Goal: Task Accomplishment & Management: Manage account settings

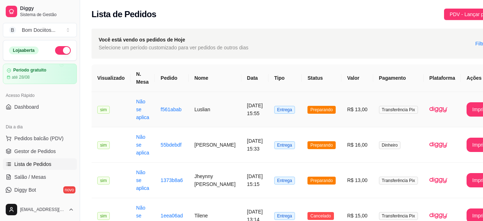
click at [319, 94] on td "Preparando" at bounding box center [322, 109] width 40 height 35
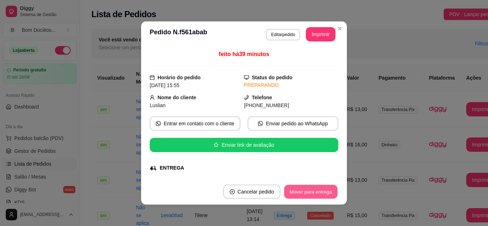
click at [314, 193] on button "Mover para entrega" at bounding box center [311, 192] width 54 height 14
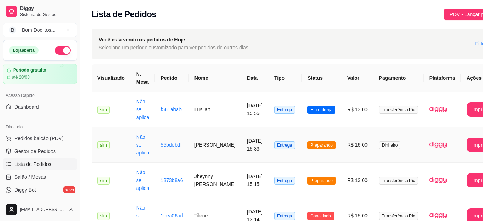
click at [321, 149] on td "Preparando" at bounding box center [322, 144] width 40 height 35
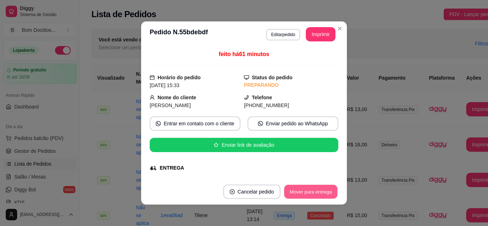
click at [325, 192] on button "Mover para entrega" at bounding box center [311, 192] width 54 height 14
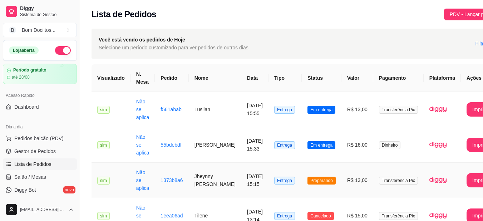
click at [341, 169] on td "R$ 13,00" at bounding box center [357, 180] width 32 height 35
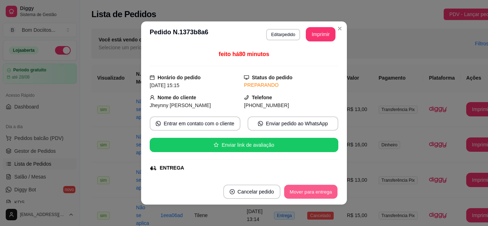
click at [324, 194] on button "Mover para entrega" at bounding box center [311, 192] width 54 height 14
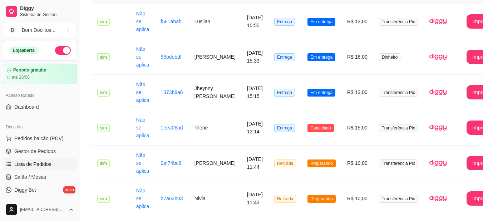
scroll to position [90, 0]
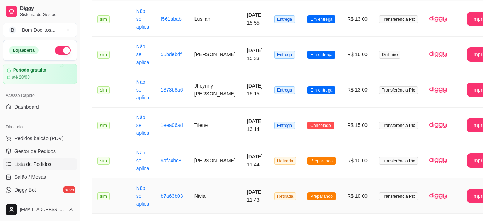
click at [341, 185] on td "R$ 10,00" at bounding box center [357, 195] width 32 height 35
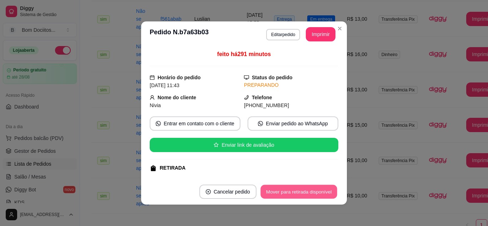
click at [318, 190] on button "Mover para retirada disponível" at bounding box center [298, 192] width 76 height 14
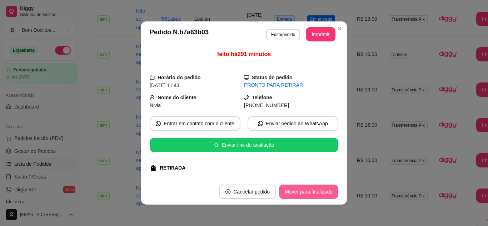
click at [318, 190] on button "Mover para finalizado" at bounding box center [308, 192] width 59 height 14
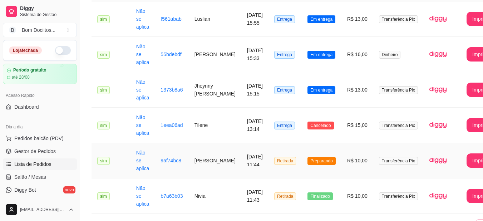
click at [323, 150] on td "Preparando" at bounding box center [322, 160] width 40 height 35
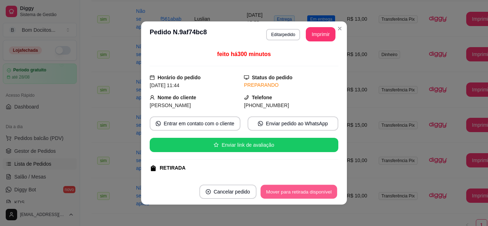
click at [306, 192] on button "Mover para retirada disponível" at bounding box center [298, 192] width 76 height 14
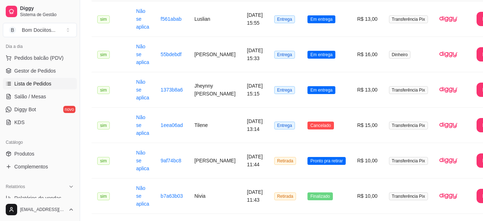
scroll to position [85, 0]
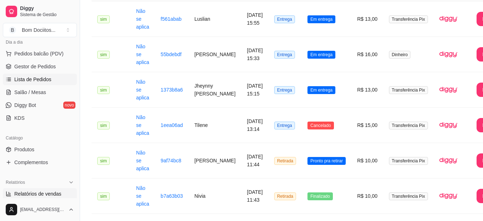
click at [46, 193] on span "Relatórios de vendas" at bounding box center [37, 193] width 47 height 7
select select "ALL"
select select "0"
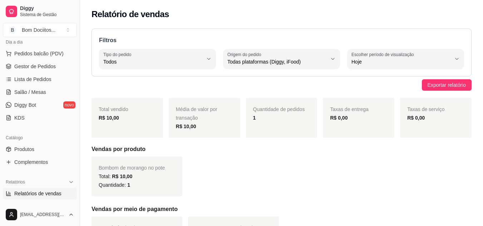
drag, startPoint x: 77, startPoint y: 86, endPoint x: 71, endPoint y: 47, distance: 39.7
click at [71, 47] on div "Diggy Sistema de Gestão B Bom Dociitos ... Loja fechada Período gratuito até 28…" at bounding box center [40, 113] width 80 height 226
click at [45, 78] on span "Lista de Pedidos" at bounding box center [32, 79] width 37 height 7
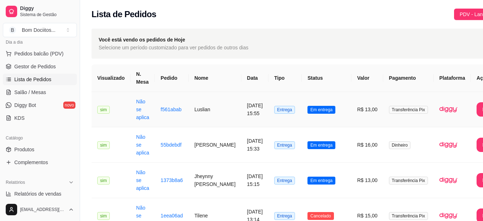
click at [268, 101] on td "Entrega" at bounding box center [284, 109] width 33 height 35
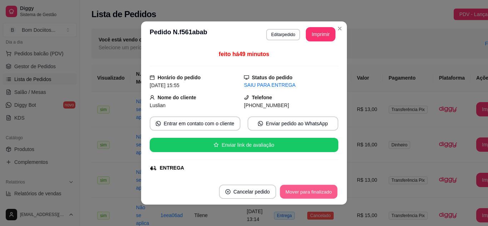
click at [299, 191] on button "Mover para finalizado" at bounding box center [309, 192] width 58 height 14
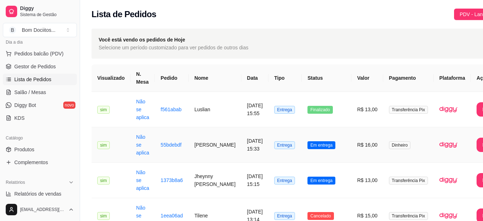
click at [309, 146] on span "Em entrega" at bounding box center [321, 145] width 28 height 8
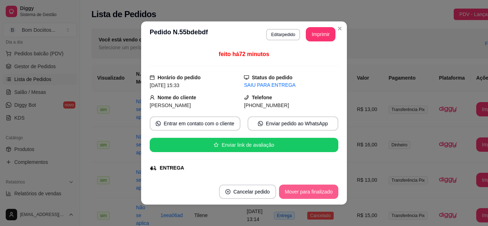
click at [303, 190] on button "Mover para finalizado" at bounding box center [308, 192] width 59 height 14
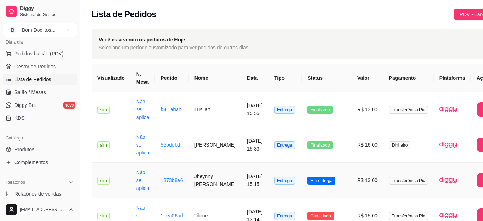
click at [279, 170] on td "Entrega" at bounding box center [284, 180] width 33 height 35
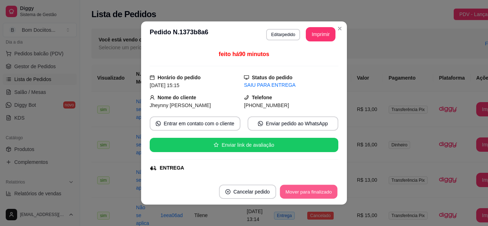
click at [308, 191] on button "Mover para finalizado" at bounding box center [309, 192] width 58 height 14
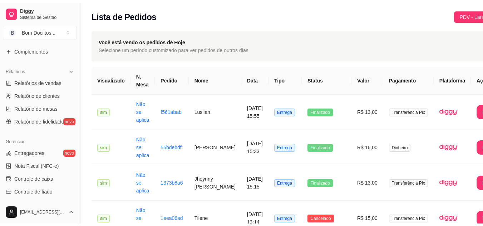
scroll to position [199, 0]
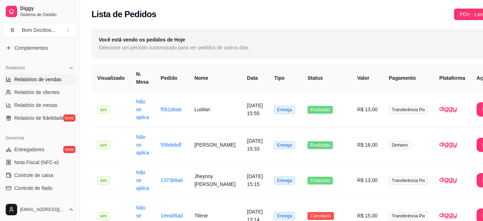
click at [56, 80] on span "Relatórios de vendas" at bounding box center [37, 79] width 47 height 7
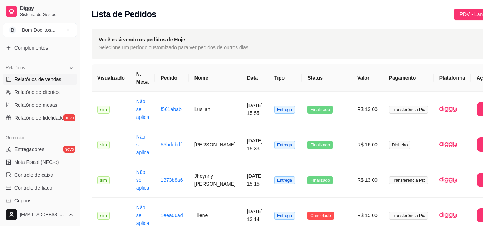
select select "ALL"
select select "0"
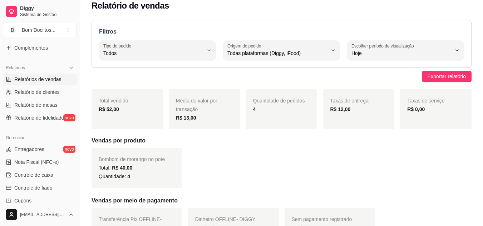
scroll to position [6, 0]
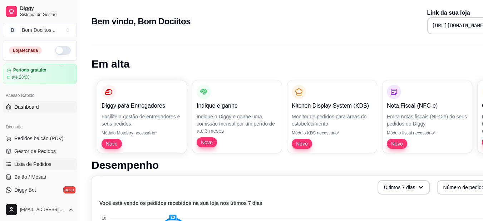
click at [37, 165] on span "Lista de Pedidos" at bounding box center [32, 163] width 37 height 7
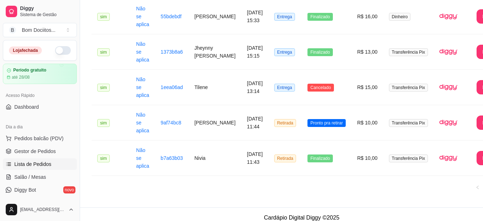
scroll to position [135, 0]
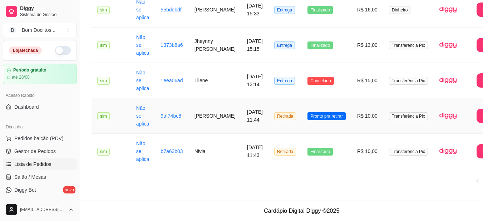
click at [311, 110] on td "Pronto pra retirar" at bounding box center [327, 115] width 50 height 35
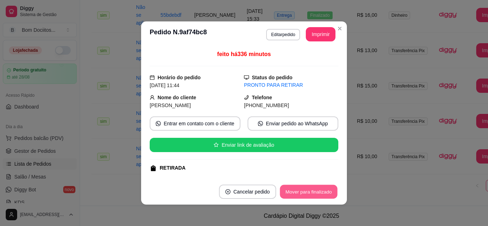
click at [300, 195] on button "Mover para finalizado" at bounding box center [309, 192] width 58 height 14
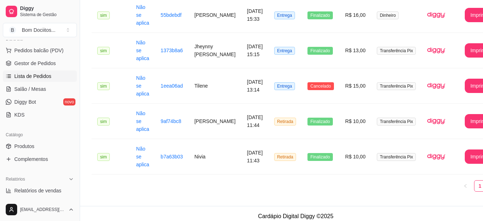
scroll to position [116, 0]
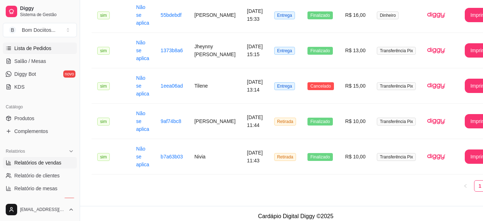
click at [34, 164] on span "Relatórios de vendas" at bounding box center [37, 162] width 47 height 7
select select "ALL"
select select "0"
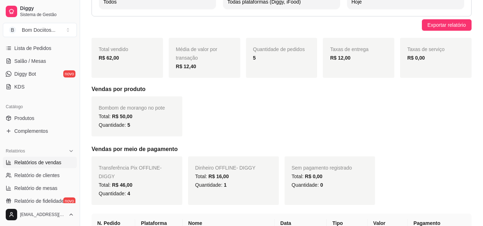
scroll to position [63, 0]
